Goal: Check status: Check status

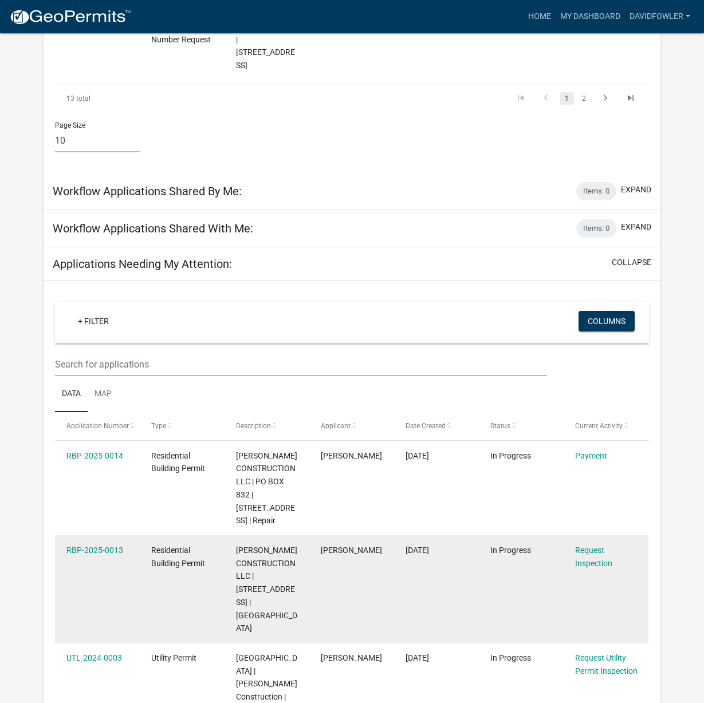
scroll to position [996, 0]
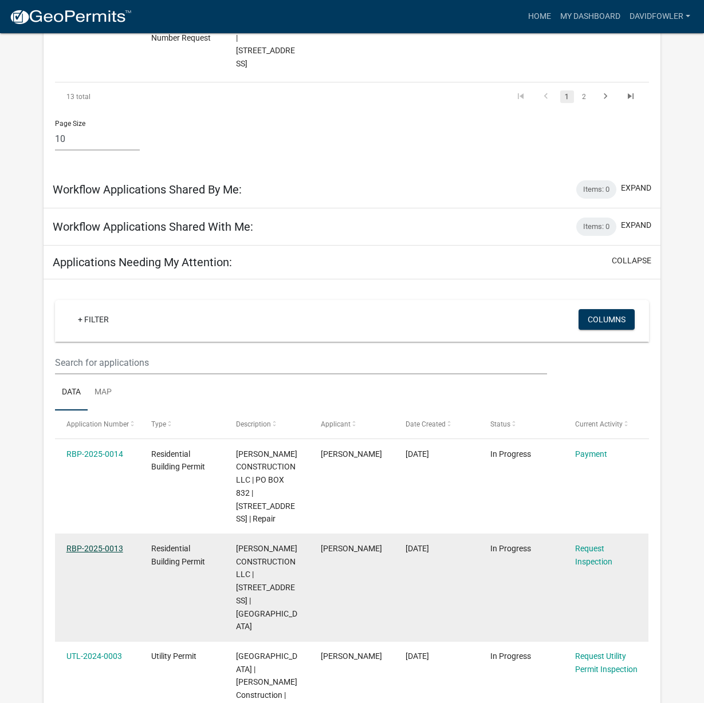
click at [103, 544] on link "RBP-2025-0013" at bounding box center [94, 548] width 57 height 9
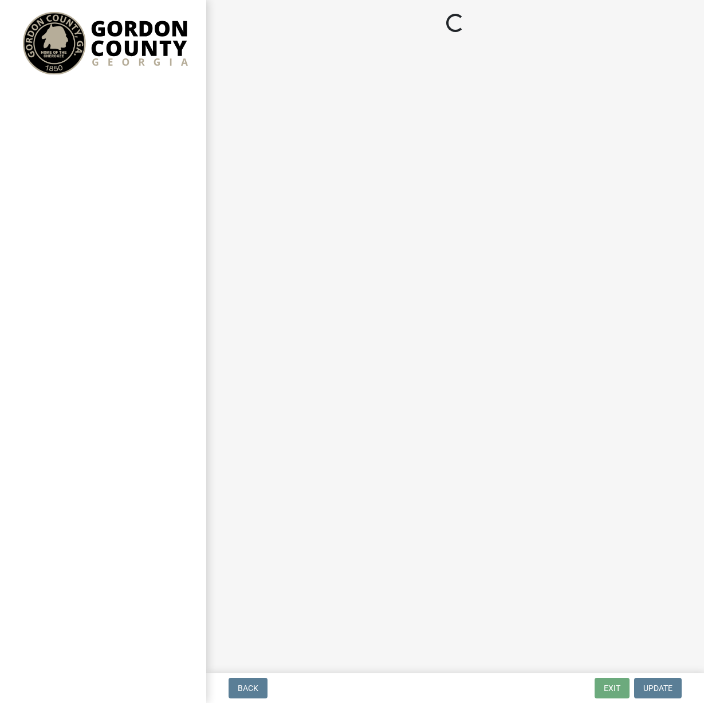
select select "d66dc685-6893-4482-82a8-36ee9a2c606c"
select select "66d502c6-bb73-49c3-bdf5-50b83816ac04"
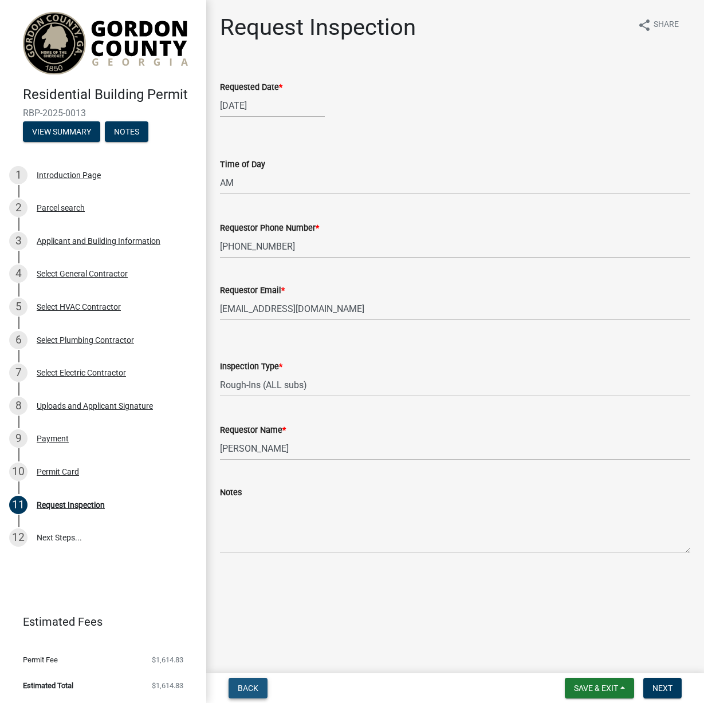
click at [246, 688] on span "Back" at bounding box center [248, 688] width 21 height 9
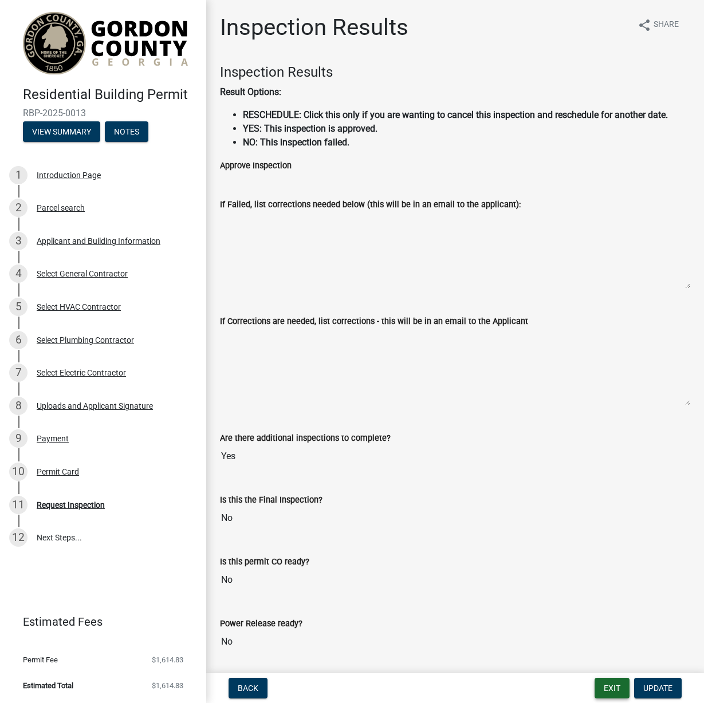
click at [610, 690] on button "Exit" at bounding box center [612, 688] width 35 height 21
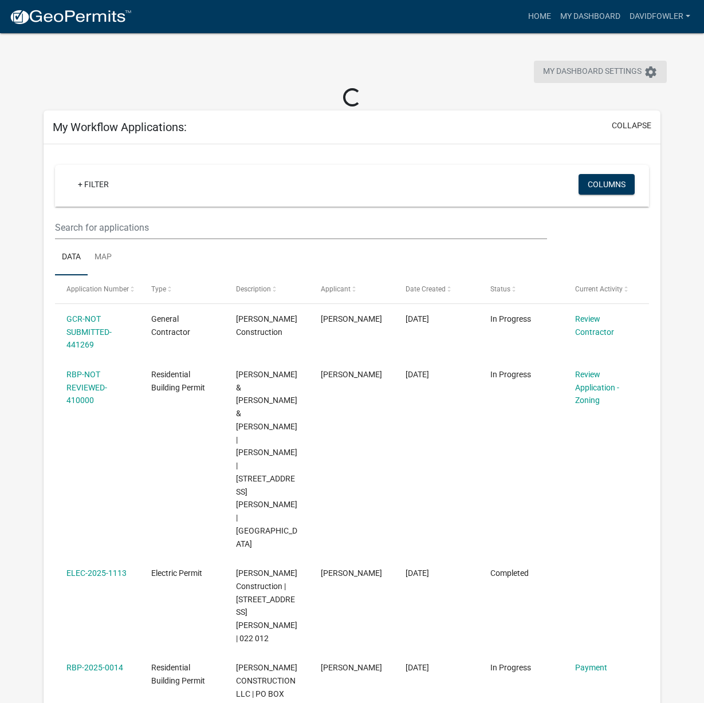
click at [558, 70] on span "My Dashboard Settings" at bounding box center [592, 72] width 99 height 14
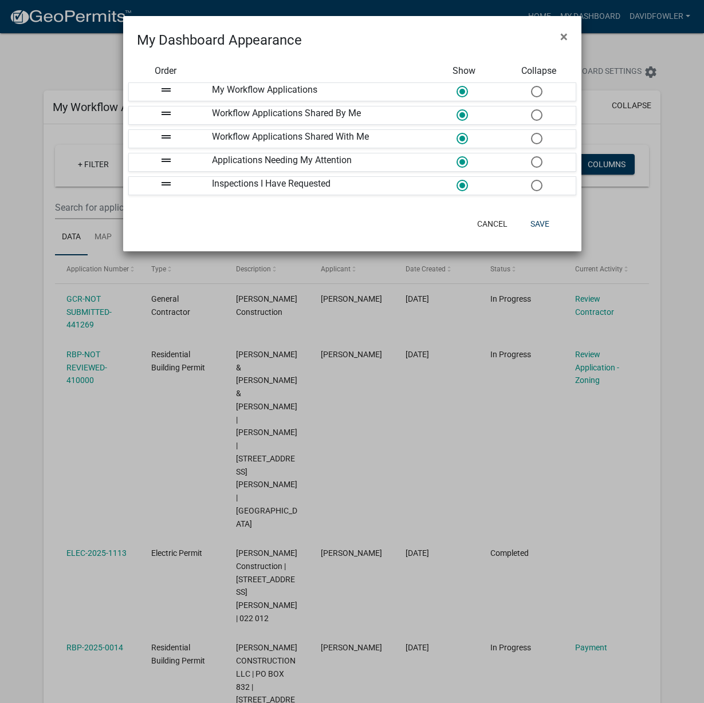
click at [627, 44] on ngb-modal-window "My Dashboard Appearance × Order Show Collapse drag_handle My Workflow Applicati…" at bounding box center [352, 351] width 704 height 703
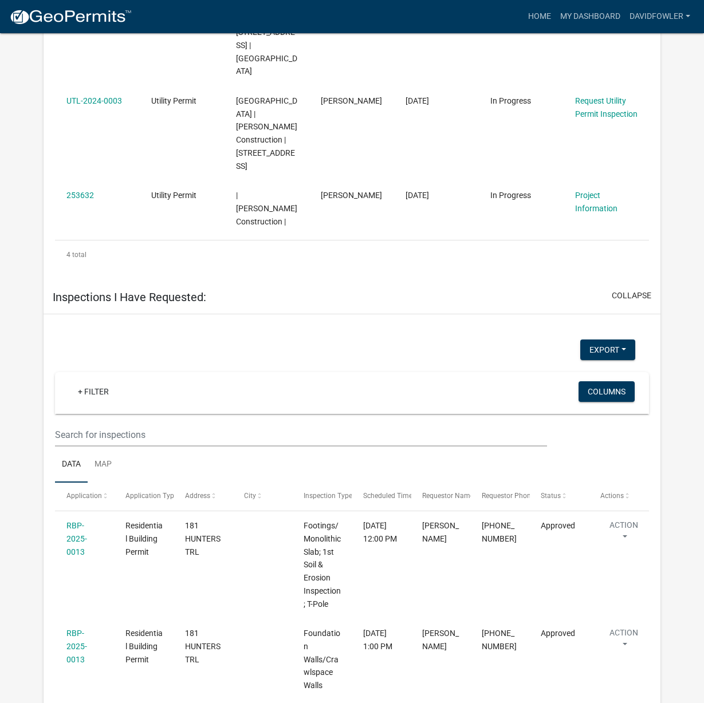
scroll to position [1560, 0]
